Goal: Information Seeking & Learning: Check status

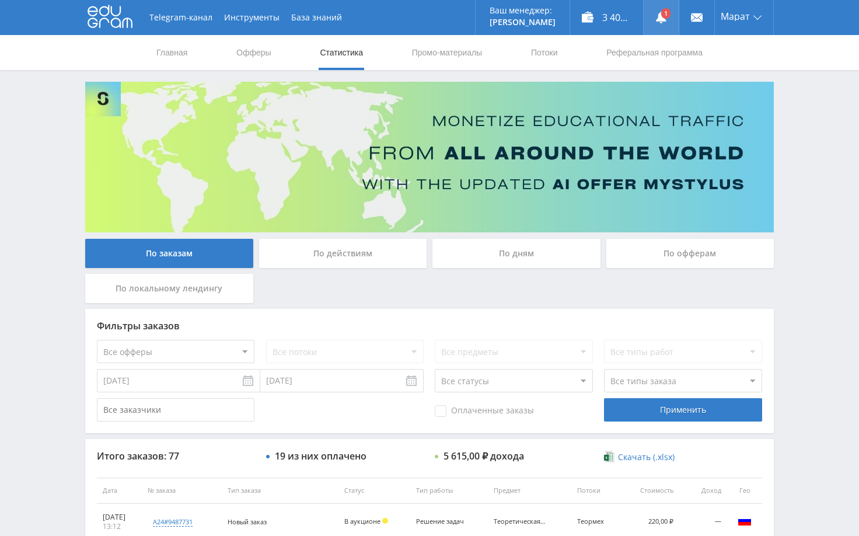
click at [664, 13] on link at bounding box center [660, 17] width 35 height 35
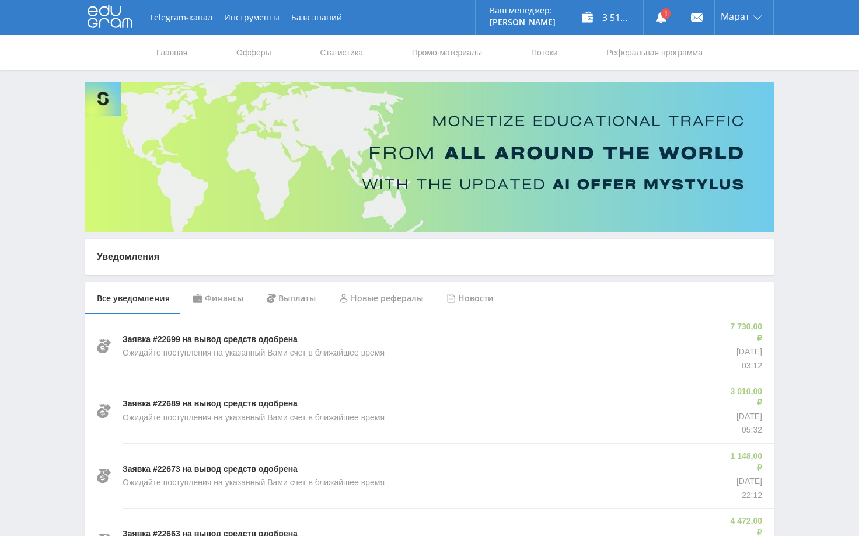
click at [218, 299] on div "Финансы" at bounding box center [218, 298] width 74 height 33
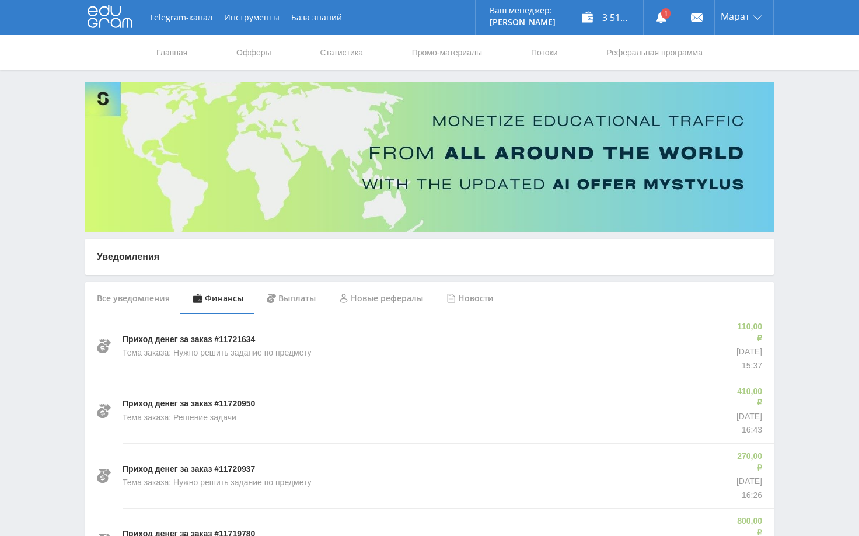
click at [345, 54] on link "Статистика" at bounding box center [342, 52] width 46 height 35
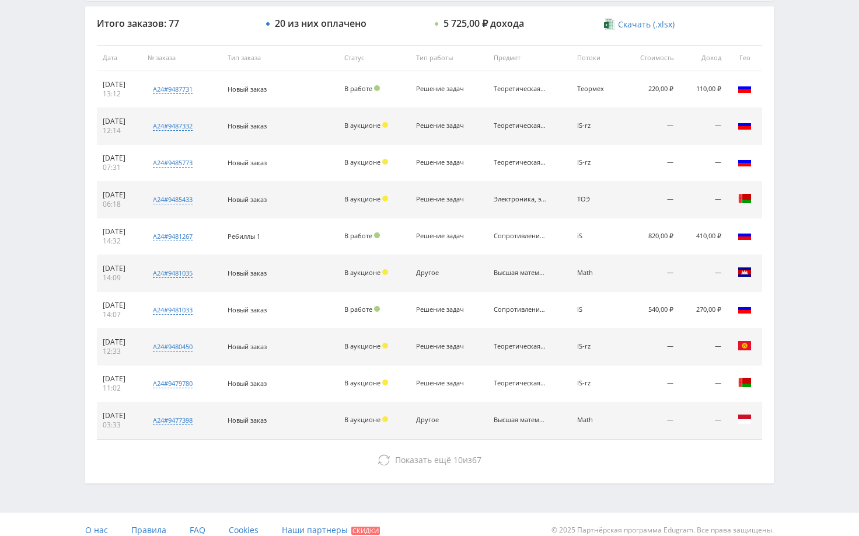
scroll to position [444, 0]
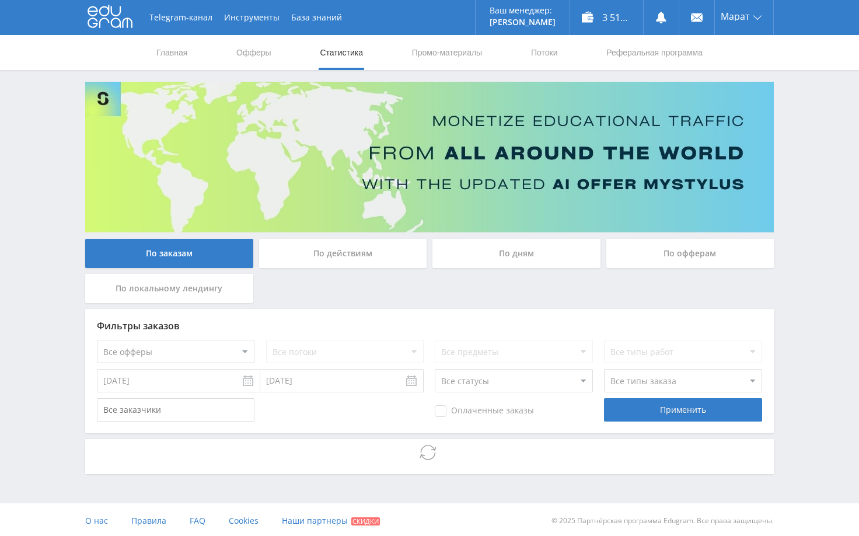
click at [800, 273] on div "Telegram-канал Инструменты База знаний Ваш менеджер: [PERSON_NAME] Alex Online …" at bounding box center [429, 269] width 859 height 538
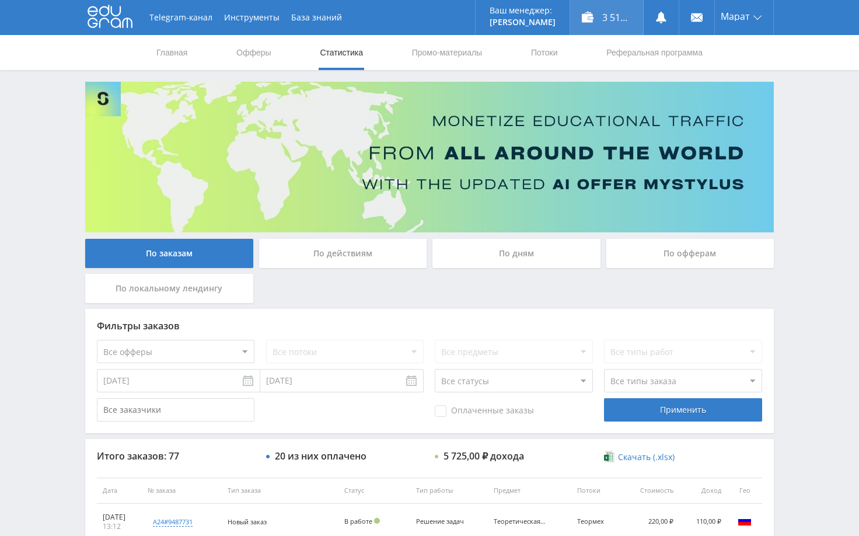
click at [616, 21] on div "3 515,70 ₽" at bounding box center [606, 17] width 73 height 35
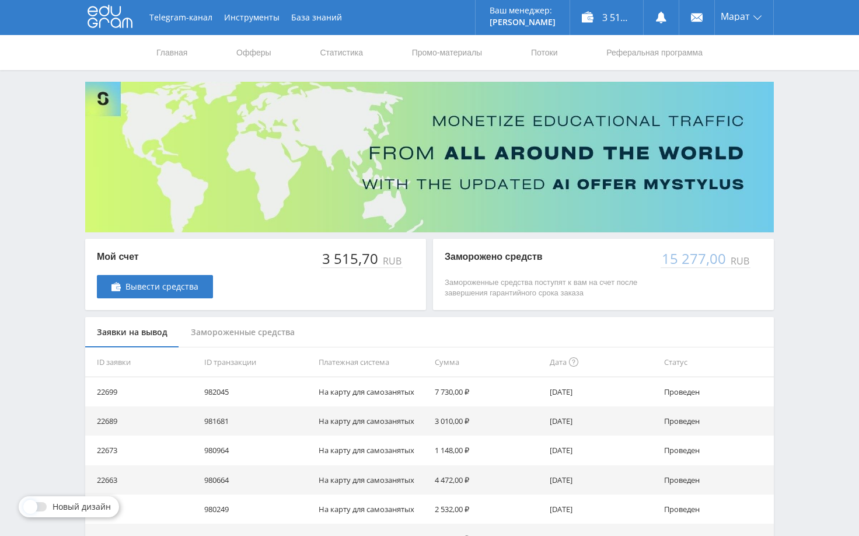
click at [799, 261] on div "Telegram-канал Инструменты База знаний Ваш менеджер: Alex Alex Online @edugram_…" at bounding box center [429, 378] width 859 height 756
drag, startPoint x: 219, startPoint y: 339, endPoint x: 328, endPoint y: 330, distance: 108.9
click at [327, 331] on div "Заявки на вывод Замороженные средства" at bounding box center [429, 332] width 688 height 31
click at [831, 341] on div "Telegram-канал Инструменты База знаний Ваш менеджер: [PERSON_NAME] Online @edug…" at bounding box center [429, 378] width 859 height 756
click at [830, 331] on div "Telegram-канал Инструменты База знаний Ваш менеджер: [PERSON_NAME] Online @edug…" at bounding box center [429, 378] width 859 height 756
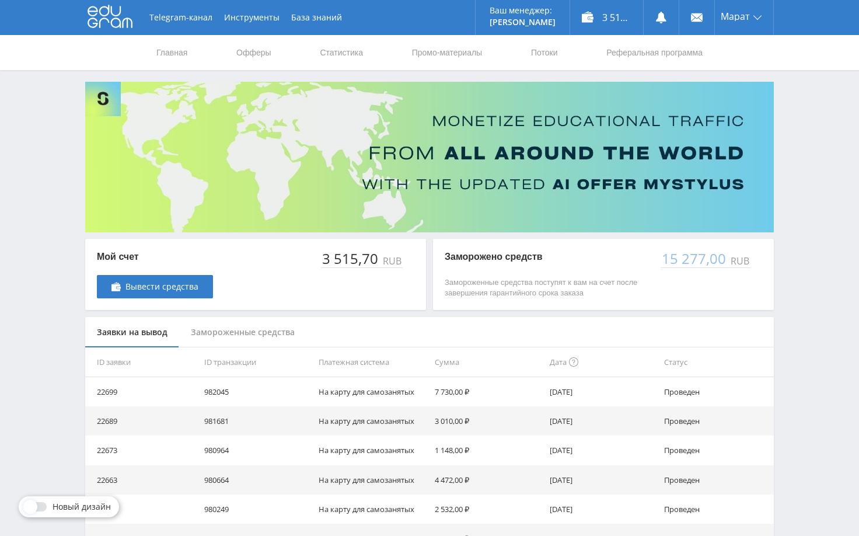
click at [795, 322] on div "Telegram-канал Инструменты База знаний Ваш менеджер: [PERSON_NAME] Online @edug…" at bounding box center [429, 378] width 859 height 756
click at [666, 20] on icon at bounding box center [661, 18] width 12 height 12
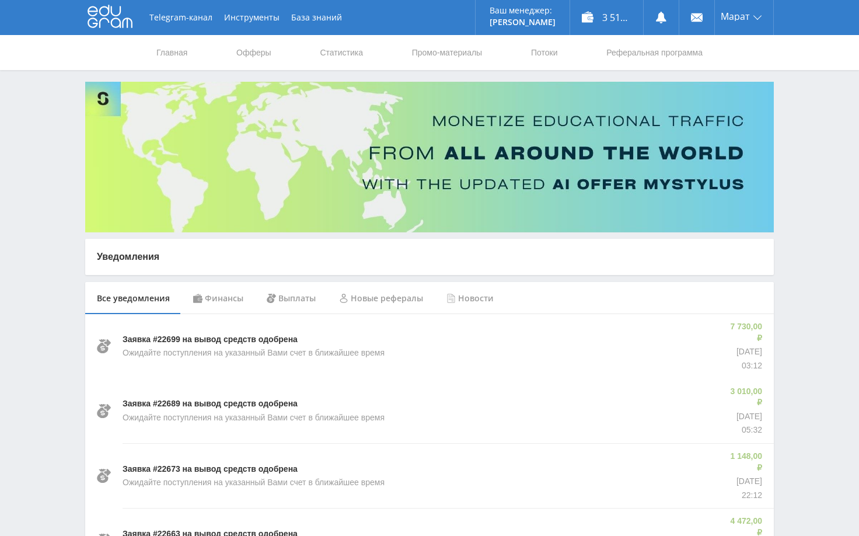
click at [217, 295] on div "Финансы" at bounding box center [218, 298] width 74 height 33
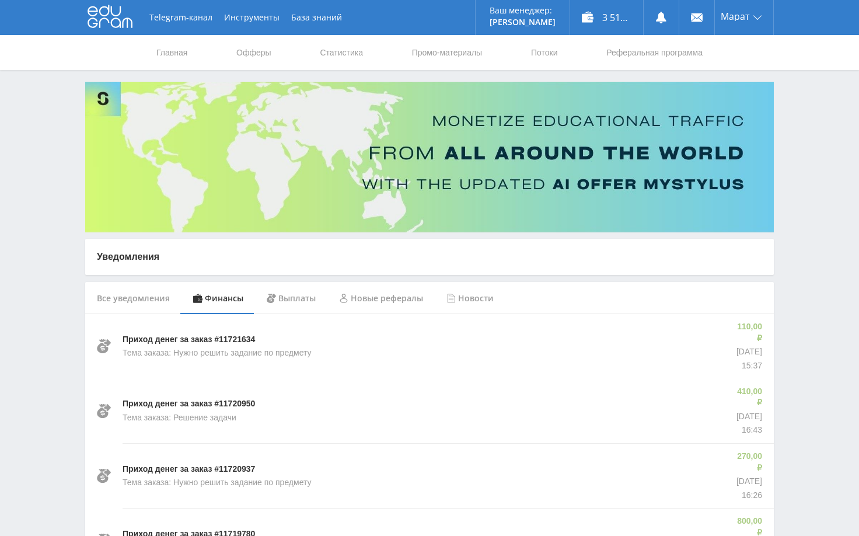
click at [329, 53] on link "Статистика" at bounding box center [342, 52] width 46 height 35
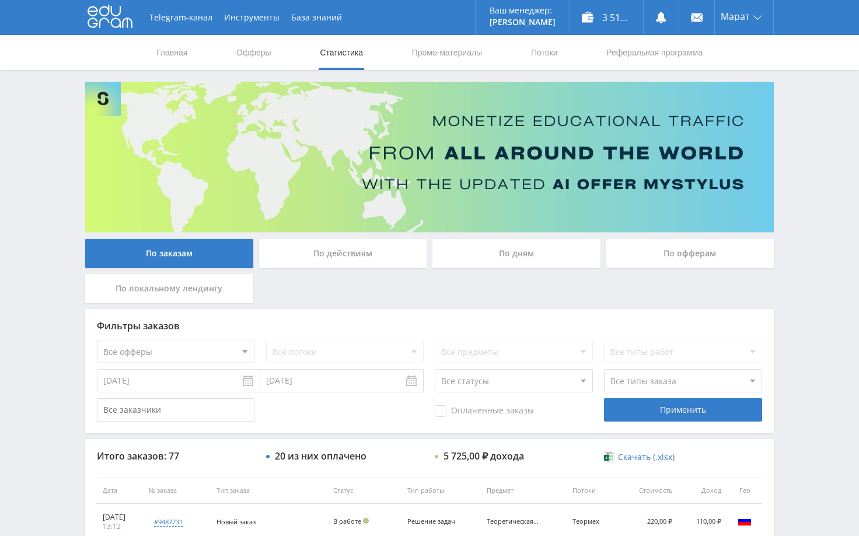
click at [46, 175] on div "Telegram-канал Инструменты База знаний Ваш менеджер: [PERSON_NAME] Alex Online …" at bounding box center [429, 489] width 859 height 979
drag, startPoint x: 799, startPoint y: 286, endPoint x: 763, endPoint y: 306, distance: 41.0
click at [799, 288] on div "Telegram-канал Инструменты База знаний Ваш менеджер: [PERSON_NAME] Alex Online …" at bounding box center [429, 489] width 859 height 979
click at [794, 309] on div "Telegram-канал Инструменты База знаний Ваш менеджер: [PERSON_NAME] Alex Online …" at bounding box center [429, 489] width 859 height 979
click at [799, 309] on div "Telegram-канал Инструменты База знаний Ваш менеджер: [PERSON_NAME] Alex Online …" at bounding box center [429, 489] width 859 height 979
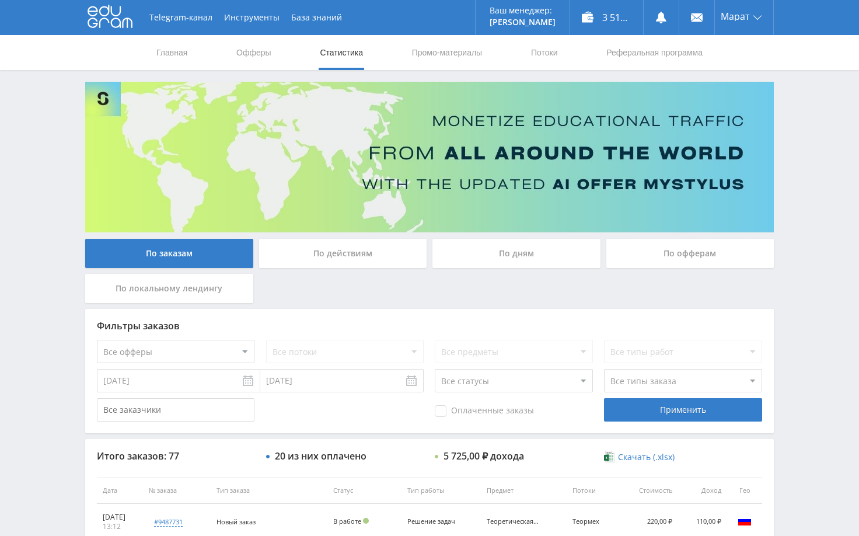
click at [832, 341] on div "Telegram-канал Инструменты База знаний Ваш менеджер: [PERSON_NAME] Alex Online …" at bounding box center [429, 489] width 859 height 979
click at [811, 351] on div "Telegram-канал Инструменты База знаний Ваш менеджер: [PERSON_NAME] Alex Online …" at bounding box center [429, 489] width 859 height 979
click at [810, 367] on div "Telegram-канал Инструменты База знаний Ваш менеджер: [PERSON_NAME] Alex Online …" at bounding box center [429, 489] width 859 height 979
click at [800, 153] on div "Telegram-канал Инструменты База знаний Ваш менеджер: [PERSON_NAME] Alex Online …" at bounding box center [429, 489] width 859 height 979
click at [793, 264] on div "Telegram-канал Инструменты База знаний Ваш менеджер: [PERSON_NAME] Alex Online …" at bounding box center [429, 489] width 859 height 979
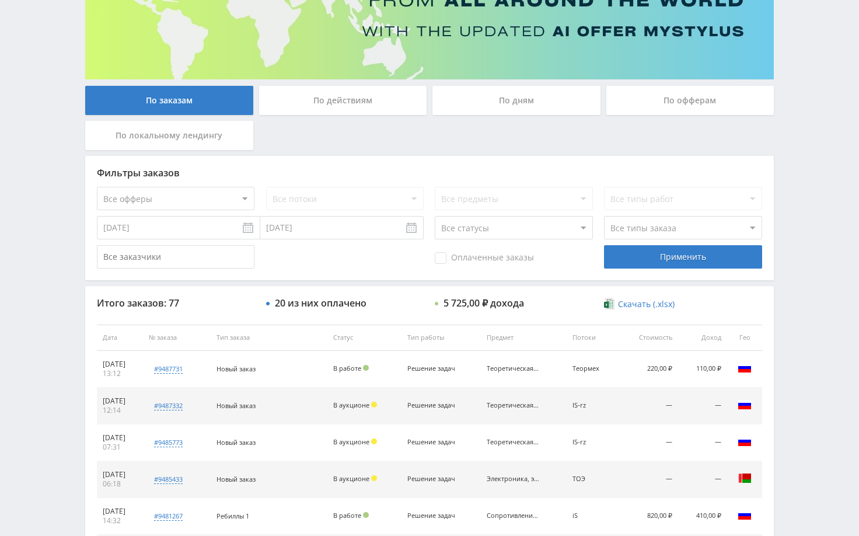
scroll to position [58, 0]
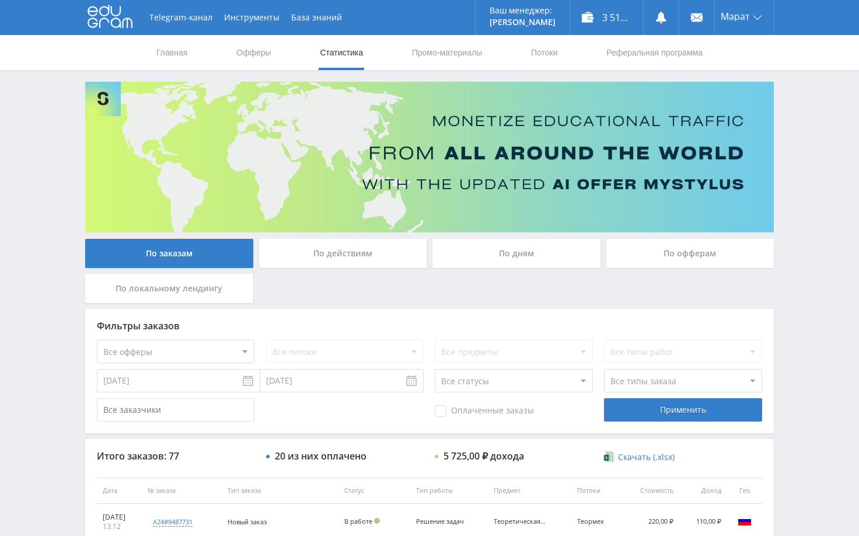
click at [800, 113] on div "Telegram-канал Инструменты База знаний Ваш менеджер: [PERSON_NAME] Online @edug…" at bounding box center [429, 489] width 859 height 979
click at [823, 124] on div "Telegram-канал Инструменты База знаний Ваш менеджер: [PERSON_NAME] Online @edug…" at bounding box center [429, 489] width 859 height 979
